Goal: Transaction & Acquisition: Purchase product/service

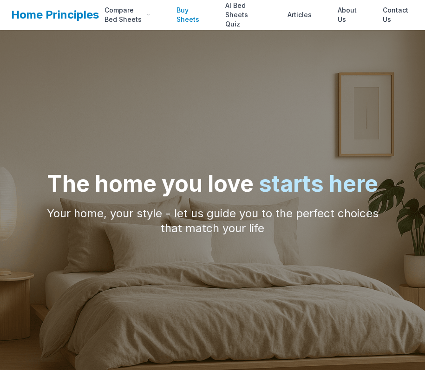
click at [199, 18] on link "Buy Sheets" at bounding box center [188, 15] width 34 height 19
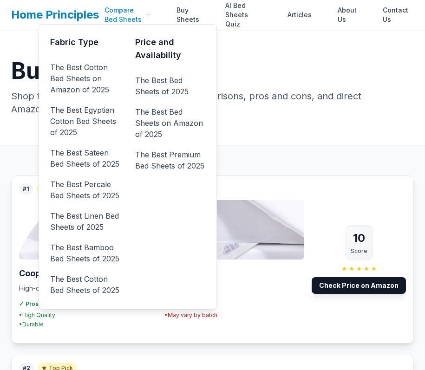
click at [126, 16] on div "Compare Bed Sheets" at bounding box center [127, 15] width 57 height 19
click at [83, 74] on link "The Best Cotton Bed Sheets on Amazon of 2025" at bounding box center [85, 78] width 70 height 37
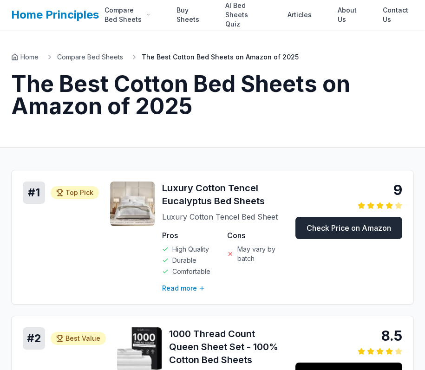
click at [342, 226] on link "Check Price on Amazon" at bounding box center [348, 228] width 107 height 22
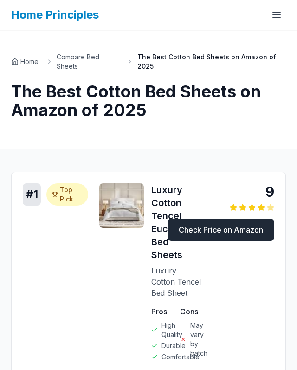
click at [210, 226] on link "Check Price on Amazon" at bounding box center [221, 230] width 107 height 22
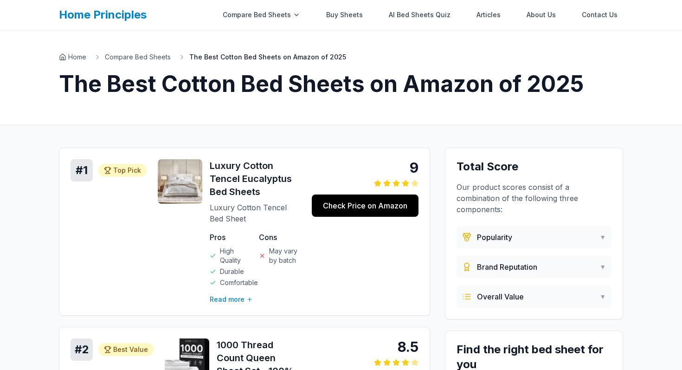
click at [113, 19] on link "Home Principles" at bounding box center [103, 14] width 88 height 13
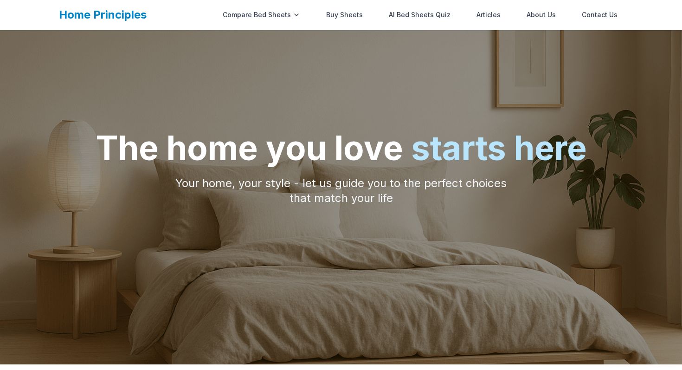
scroll to position [36, 0]
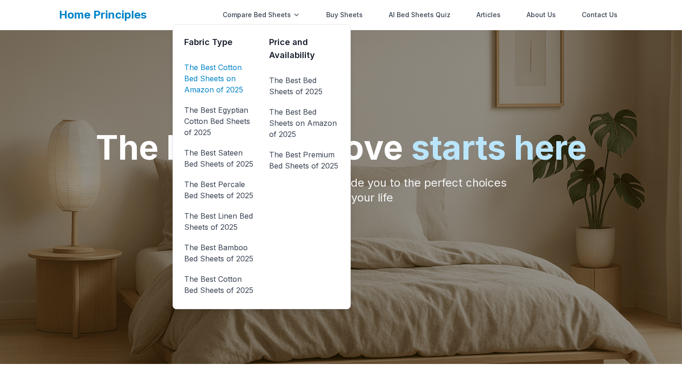
click at [239, 70] on link "The Best Cotton Bed Sheets on Amazon of 2025" at bounding box center [219, 78] width 70 height 37
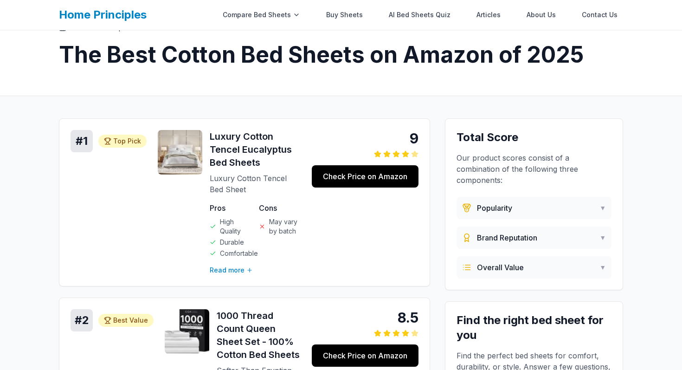
scroll to position [34, 0]
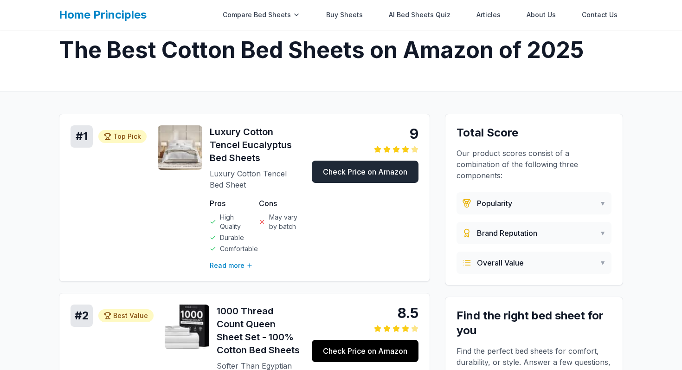
click at [348, 173] on link "Check Price on Amazon" at bounding box center [365, 172] width 107 height 22
click at [365, 172] on link "Check Price on Amazon" at bounding box center [365, 172] width 107 height 22
